Goal: Complete application form: Complete application form

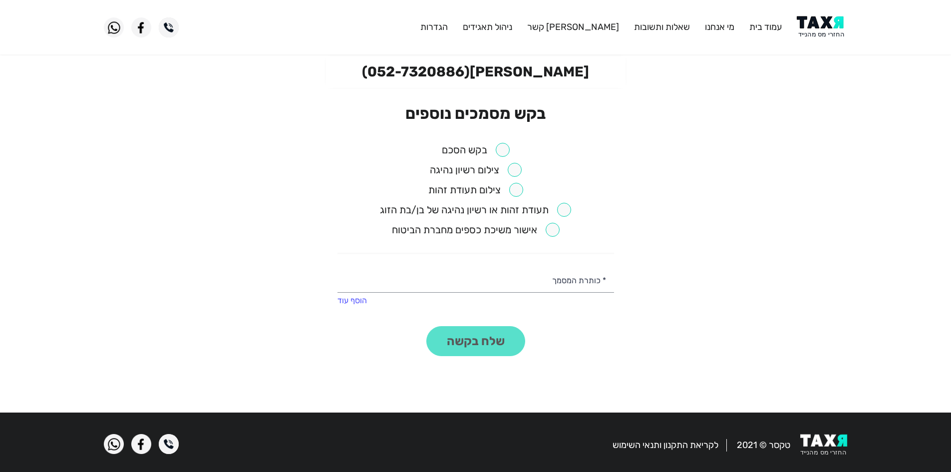
click at [506, 150] on input "checkbox" at bounding box center [476, 150] width 68 height 14
click at [460, 338] on button "שלח בקשה" at bounding box center [475, 341] width 99 height 30
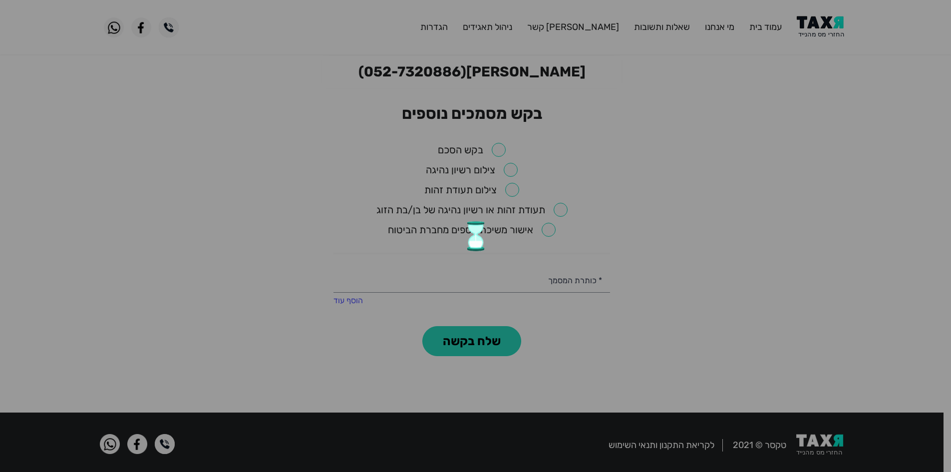
checkbox input "false"
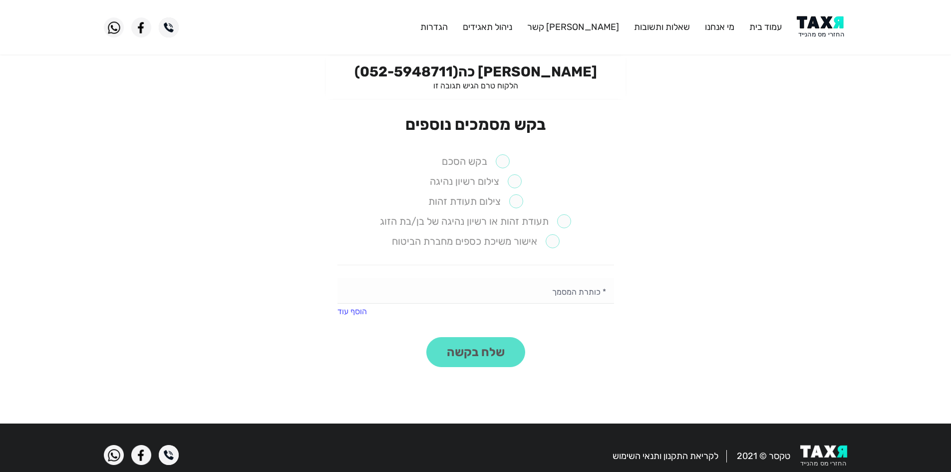
click at [502, 157] on label "בקש הסכם" at bounding box center [476, 161] width 68 height 14
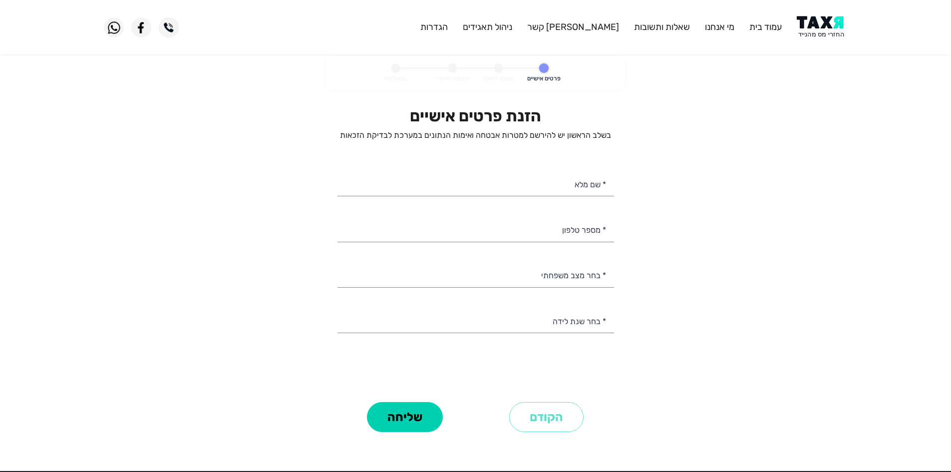
click at [823, 28] on img at bounding box center [822, 27] width 50 height 22
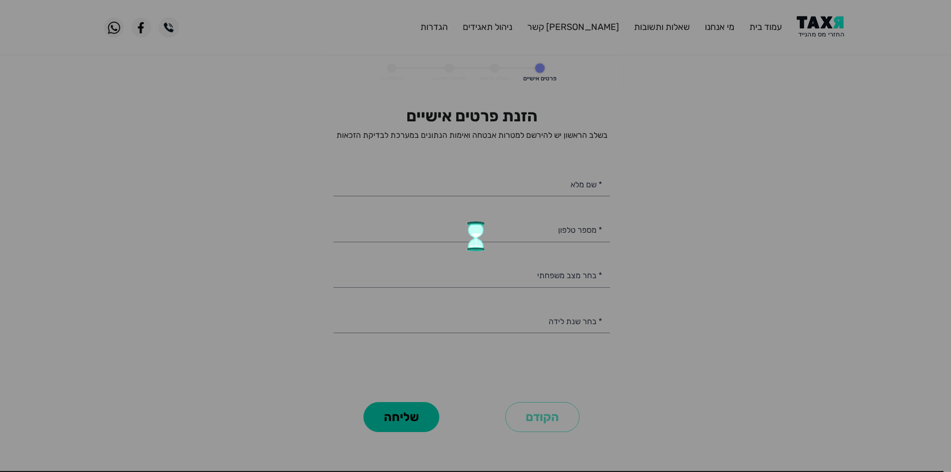
click at [823, 28] on div at bounding box center [475, 236] width 951 height 472
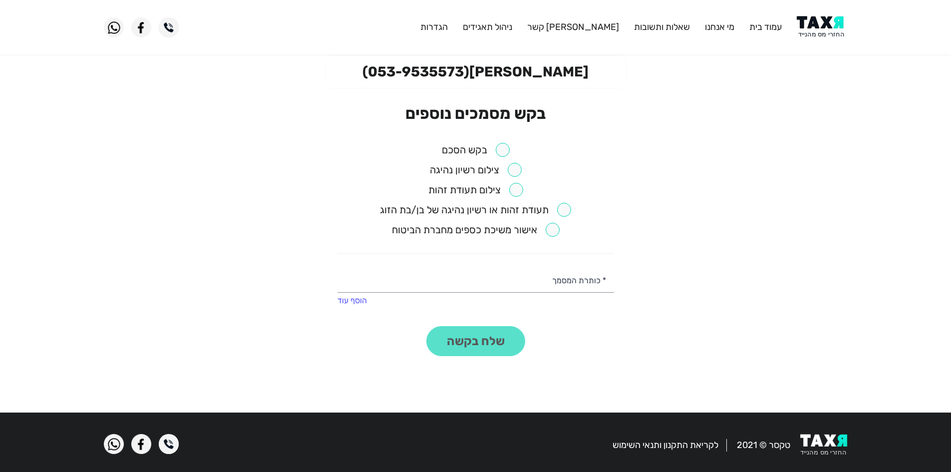
click at [504, 145] on input "checkbox" at bounding box center [476, 150] width 68 height 14
click at [486, 337] on button "שלח בקשה" at bounding box center [475, 341] width 99 height 30
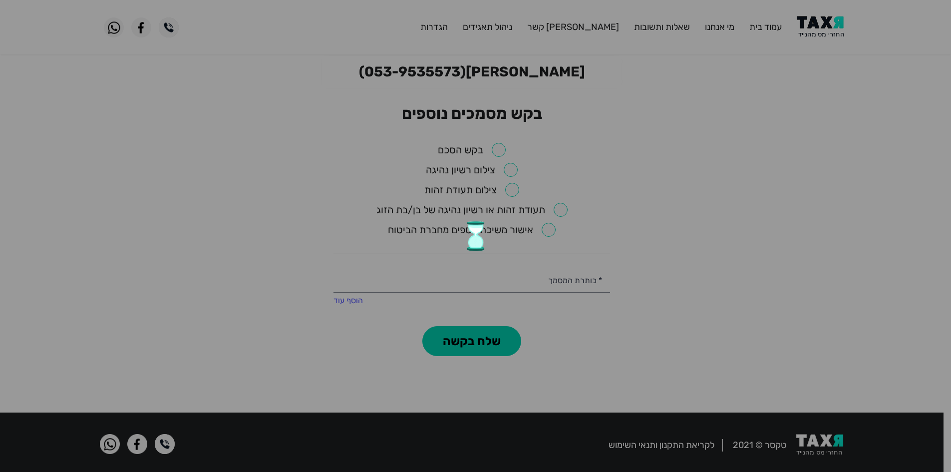
checkbox input "false"
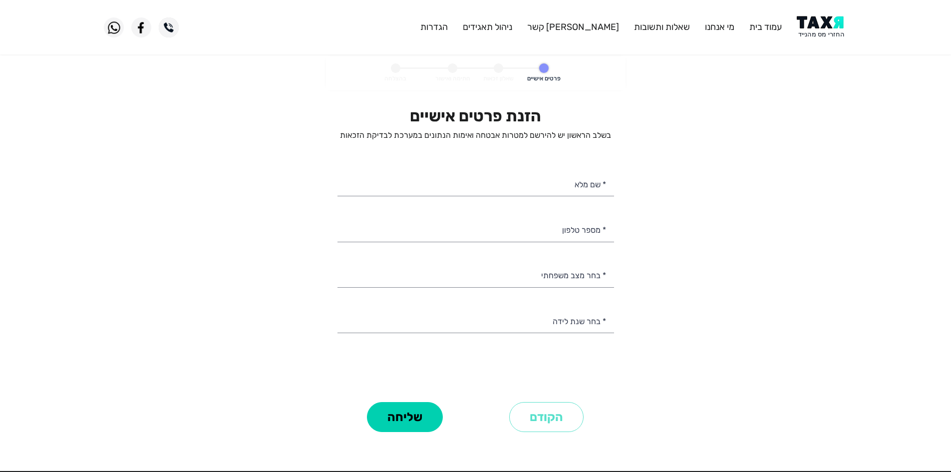
select select
